Goal: Task Accomplishment & Management: Manage account settings

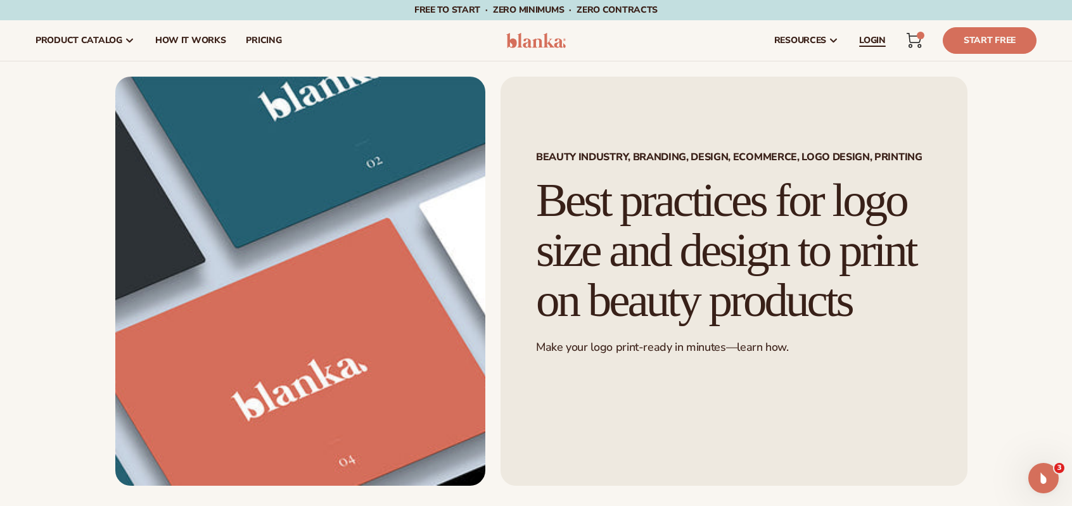
click at [875, 36] on span "LOGIN" at bounding box center [872, 40] width 27 height 10
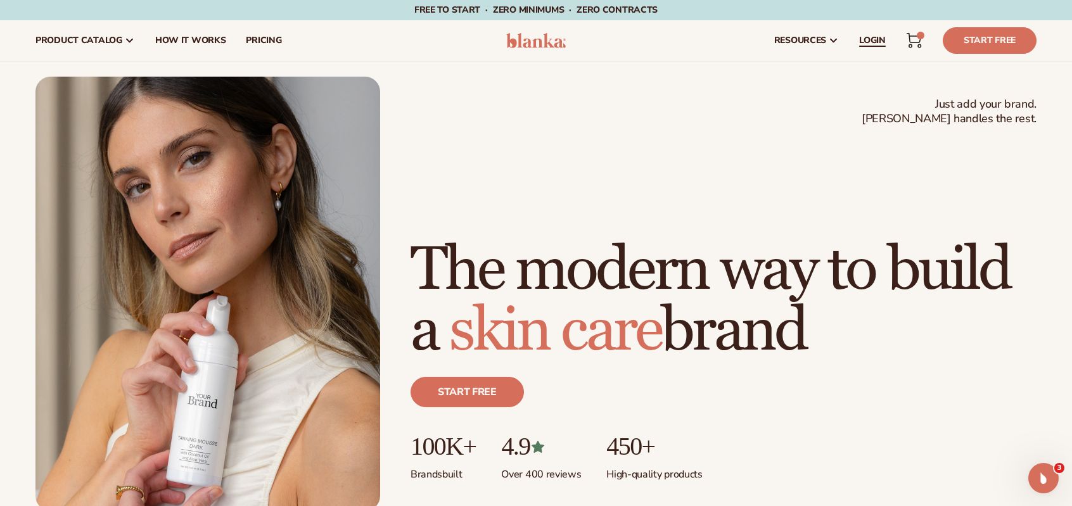
click at [870, 37] on span "LOGIN" at bounding box center [872, 40] width 27 height 10
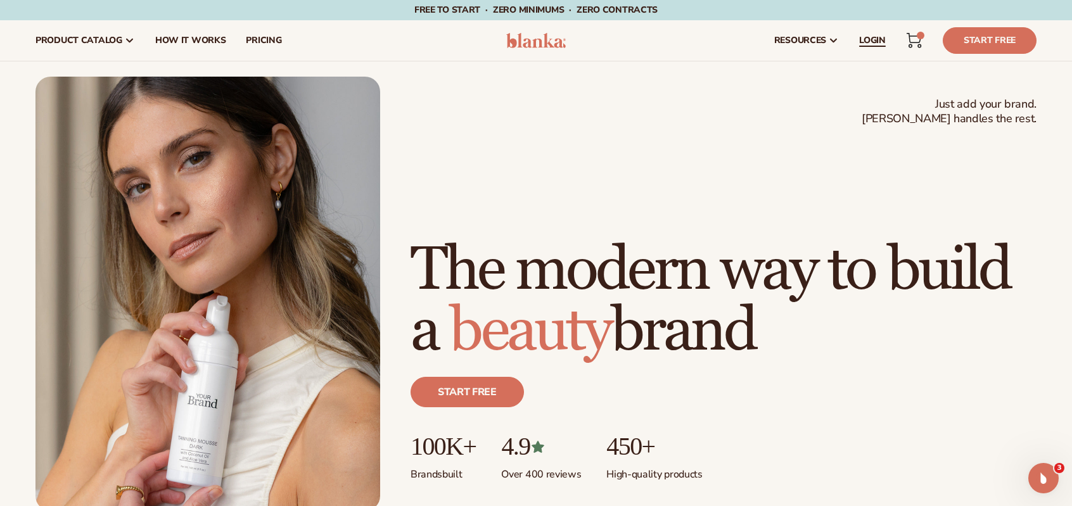
click at [872, 37] on span "LOGIN" at bounding box center [872, 40] width 27 height 10
